Goal: Task Accomplishment & Management: Complete application form

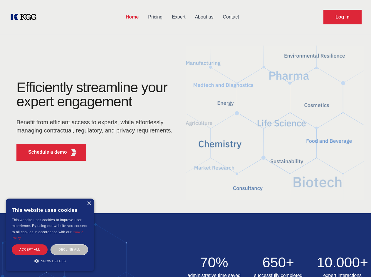
click at [185, 138] on div "Efficiently streamline your expert engagement Benefit from efficient access to …" at bounding box center [96, 122] width 179 height 85
click at [44, 152] on p "Schedule a demo" at bounding box center [47, 152] width 39 height 7
click at [89, 203] on div "× This website uses cookies This website uses cookies to improve user experienc…" at bounding box center [50, 234] width 88 height 73
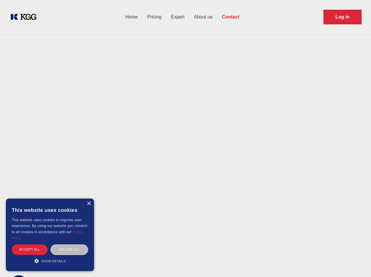
click at [30, 249] on div "Accept all" at bounding box center [30, 249] width 36 height 10
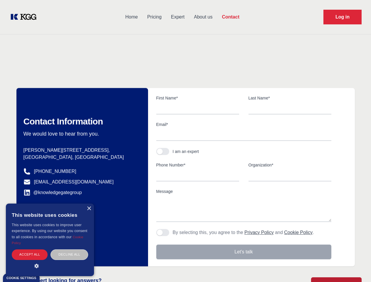
click at [69, 249] on div "Decline all" at bounding box center [69, 254] width 38 height 10
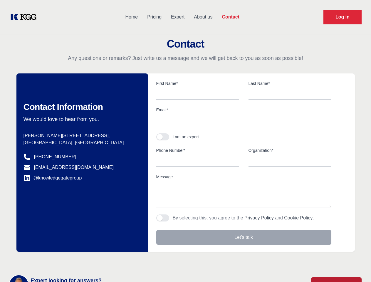
click at [50, 261] on main "Contact Any questions or remarks? Just write us a message and we will get back …" at bounding box center [185, 153] width 371 height 306
